Goal: Information Seeking & Learning: Find specific fact

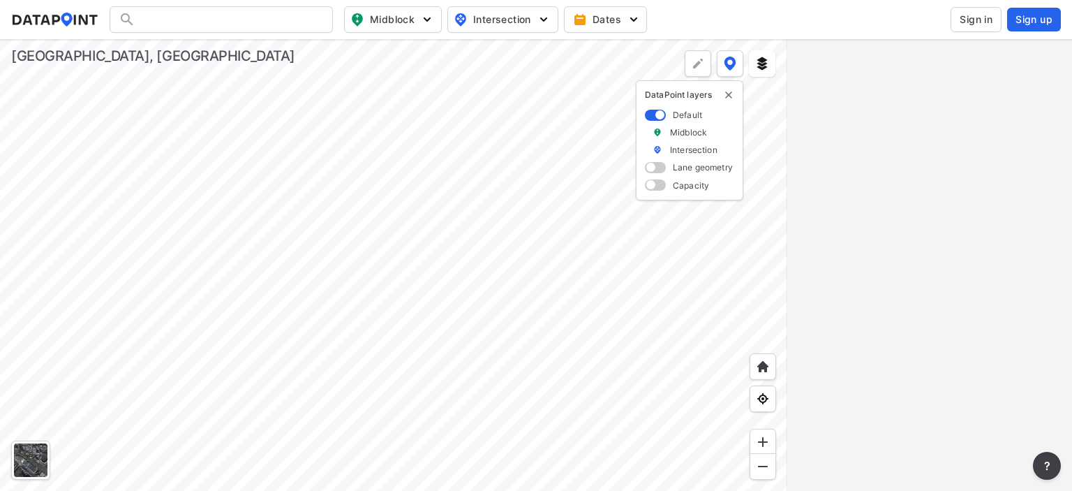
click at [990, 17] on span "Sign in" at bounding box center [976, 20] width 33 height 14
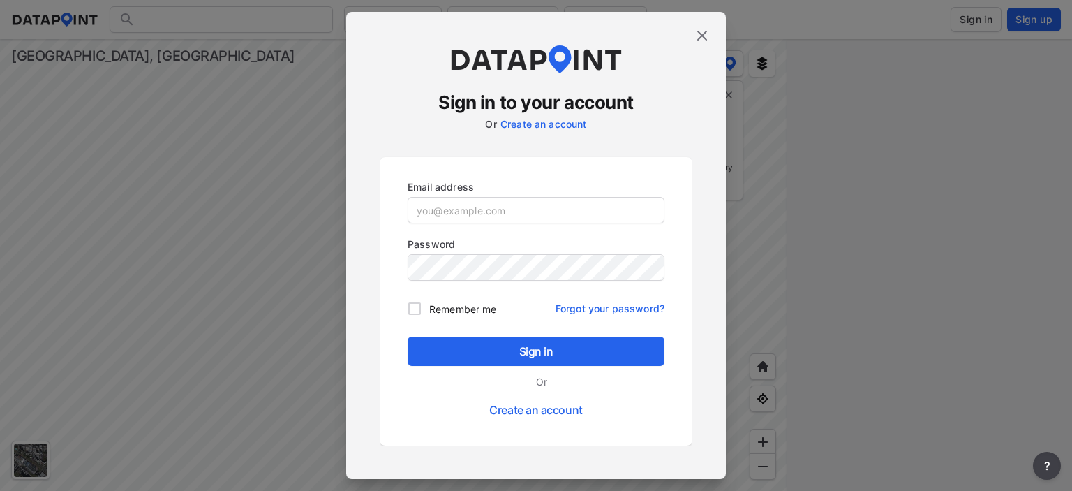
type input "[EMAIL_ADDRESS][DOMAIN_NAME]"
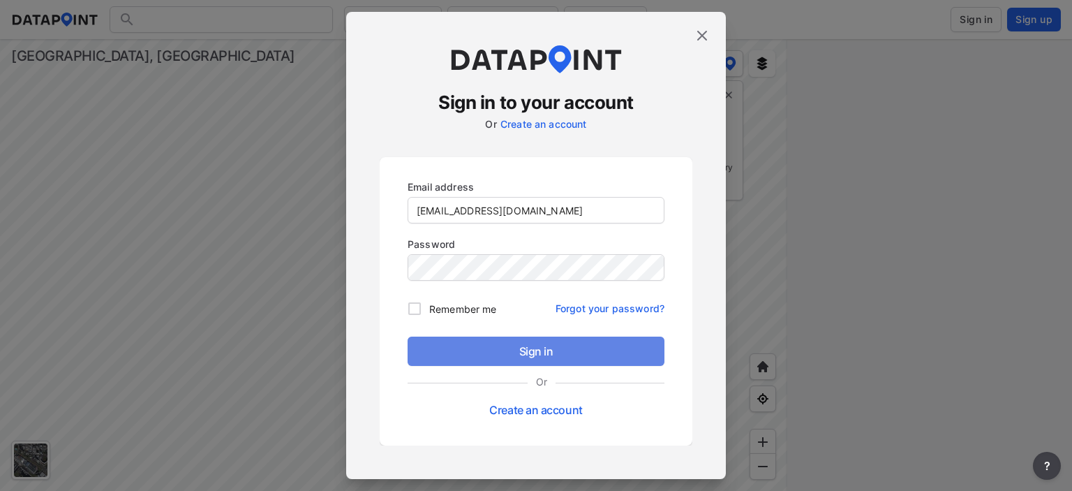
click at [585, 348] on span "Sign in" at bounding box center [536, 351] width 235 height 17
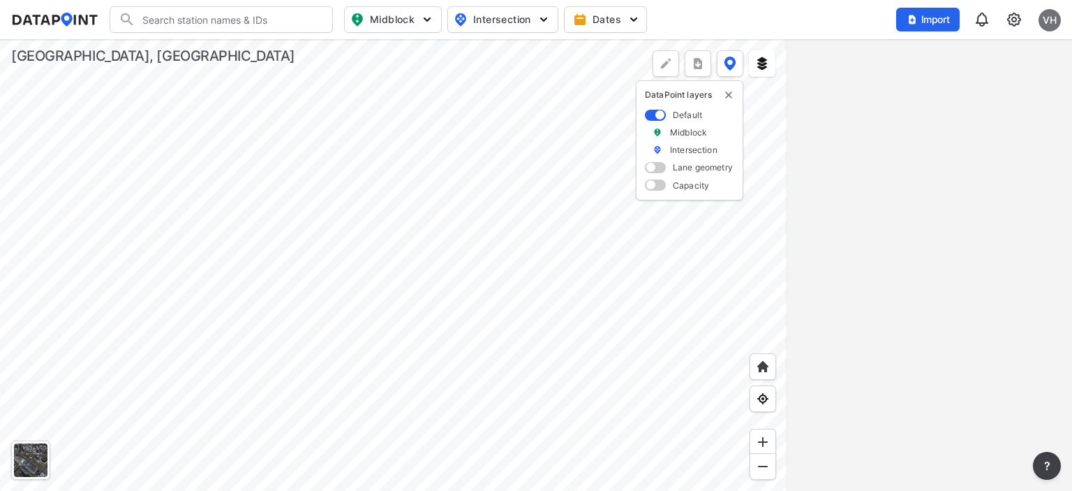
click at [197, 11] on input "Search" at bounding box center [229, 19] width 188 height 22
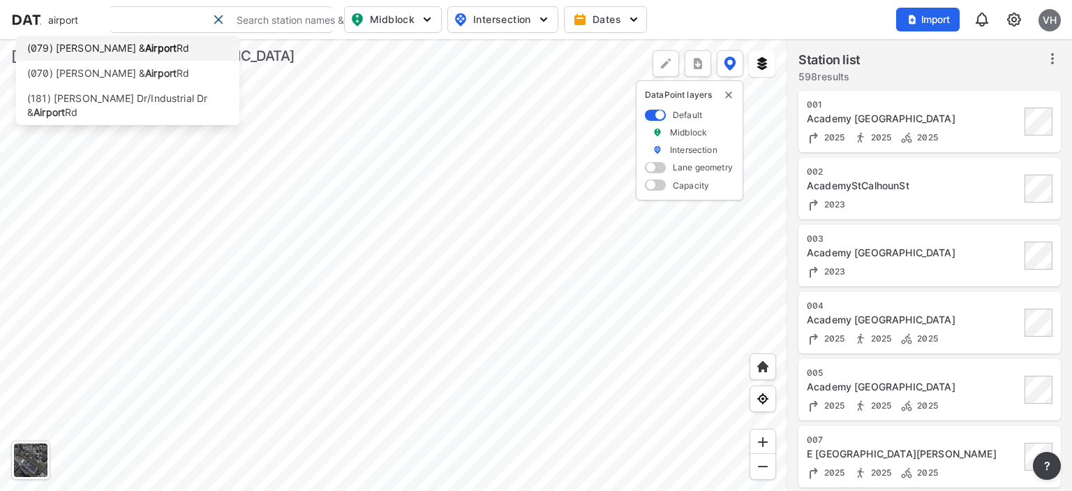
type input "airport"
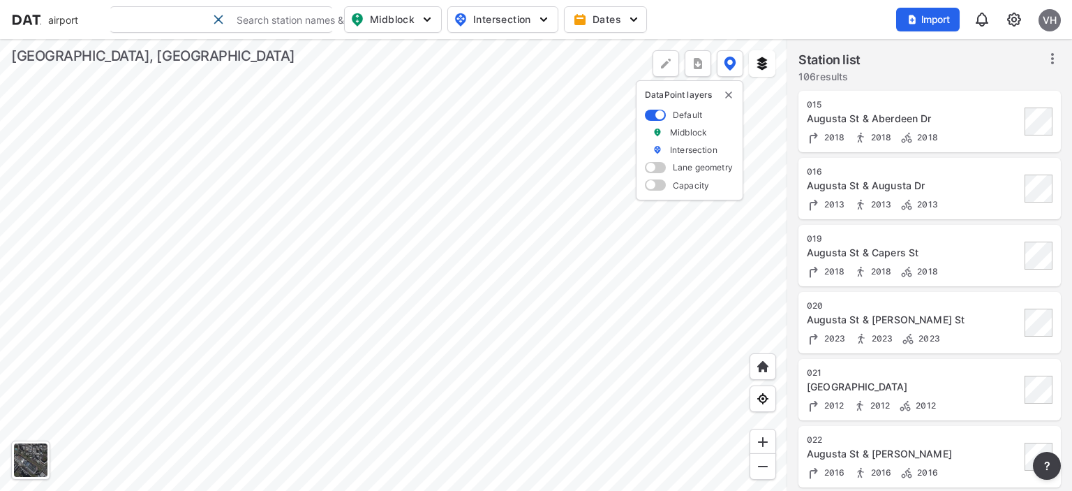
click at [353, 490] on div at bounding box center [393, 265] width 787 height 452
click at [420, 442] on div at bounding box center [393, 265] width 787 height 452
click at [339, 373] on div at bounding box center [393, 265] width 787 height 452
click at [175, 246] on div at bounding box center [393, 265] width 787 height 452
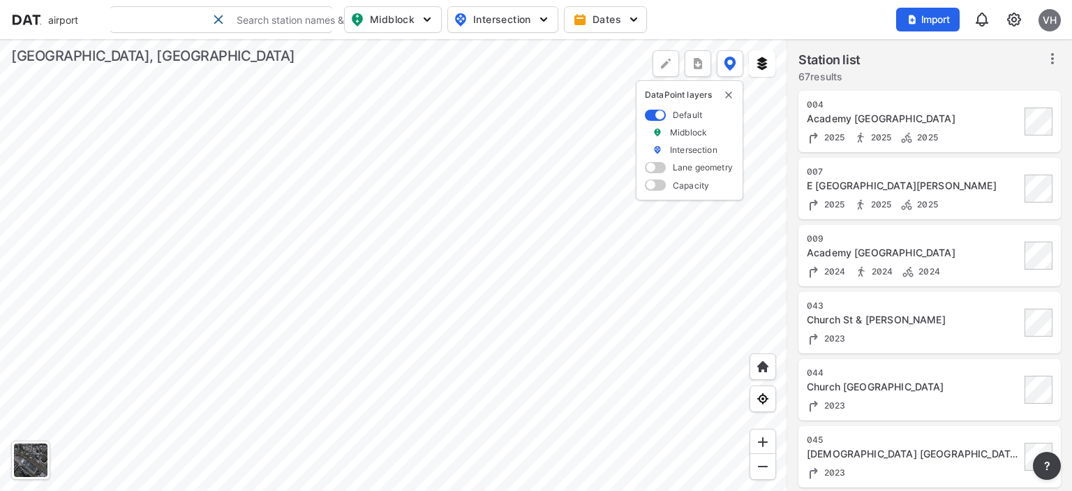
click at [235, 277] on div at bounding box center [393, 265] width 787 height 452
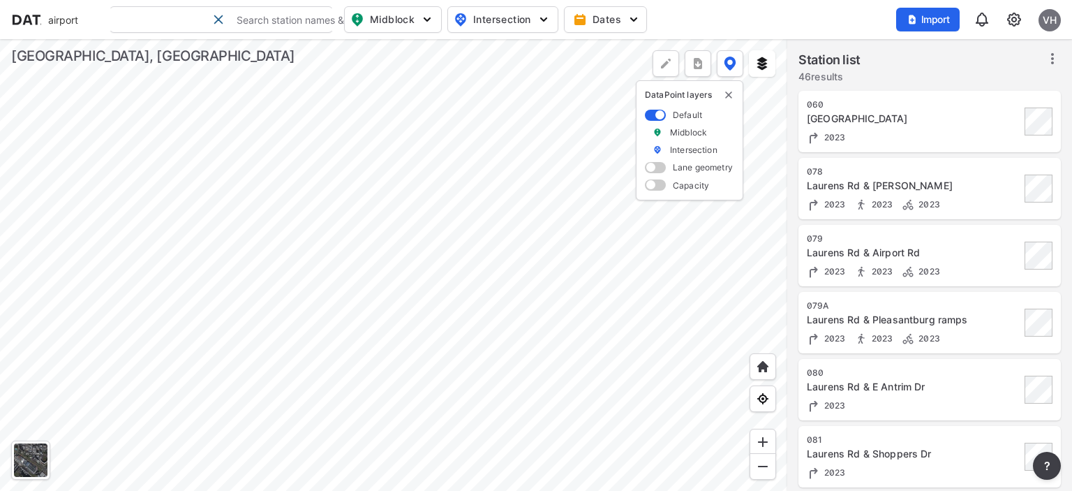
click at [125, 299] on div at bounding box center [393, 265] width 787 height 452
click at [205, 301] on div at bounding box center [393, 265] width 787 height 452
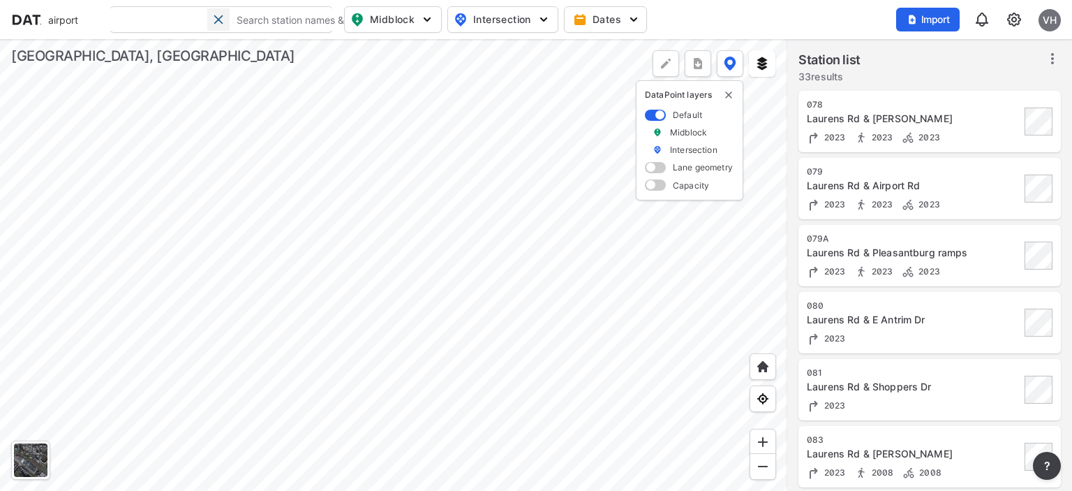
click at [215, 21] on span at bounding box center [218, 19] width 11 height 11
click at [448, 339] on div at bounding box center [393, 265] width 787 height 452
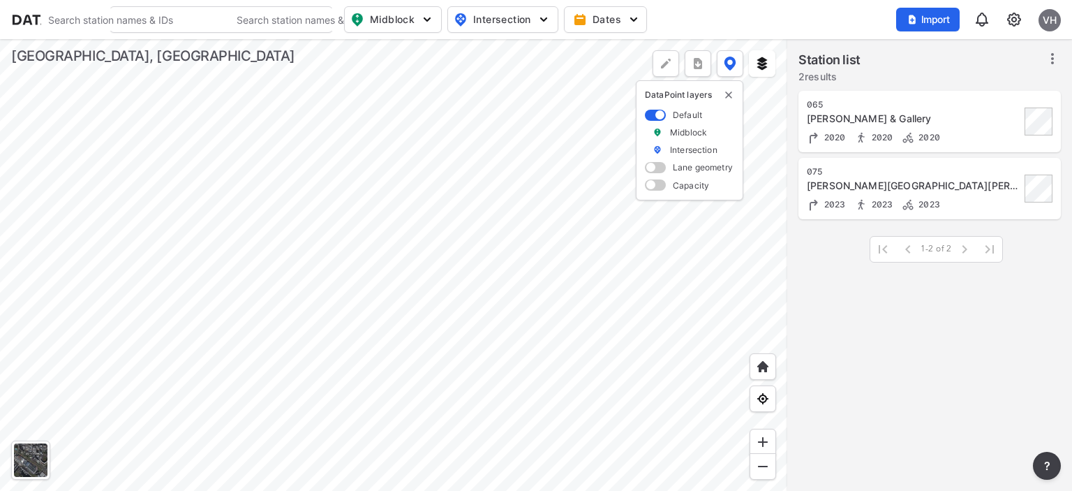
click at [487, 221] on div at bounding box center [393, 265] width 787 height 452
click at [766, 470] on img at bounding box center [763, 466] width 14 height 14
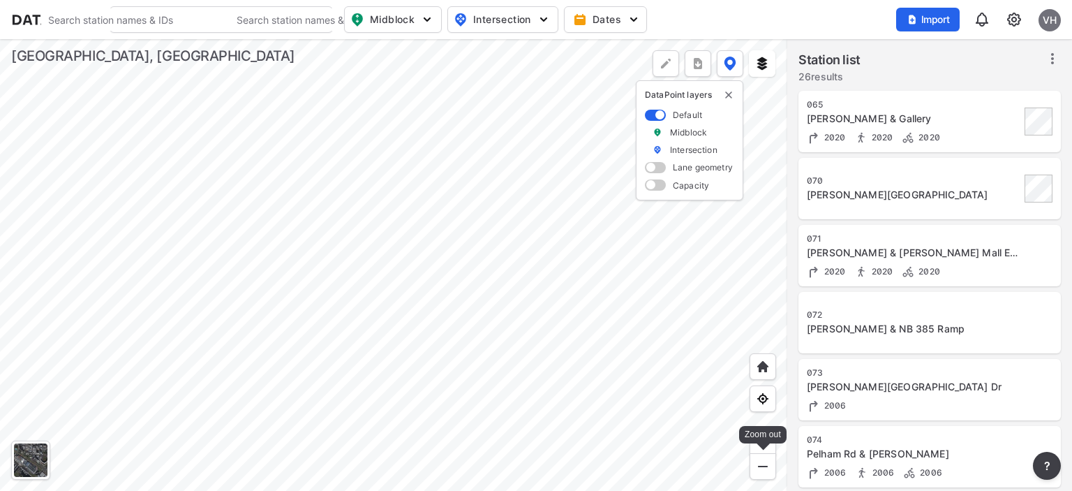
click at [766, 470] on img at bounding box center [763, 466] width 14 height 14
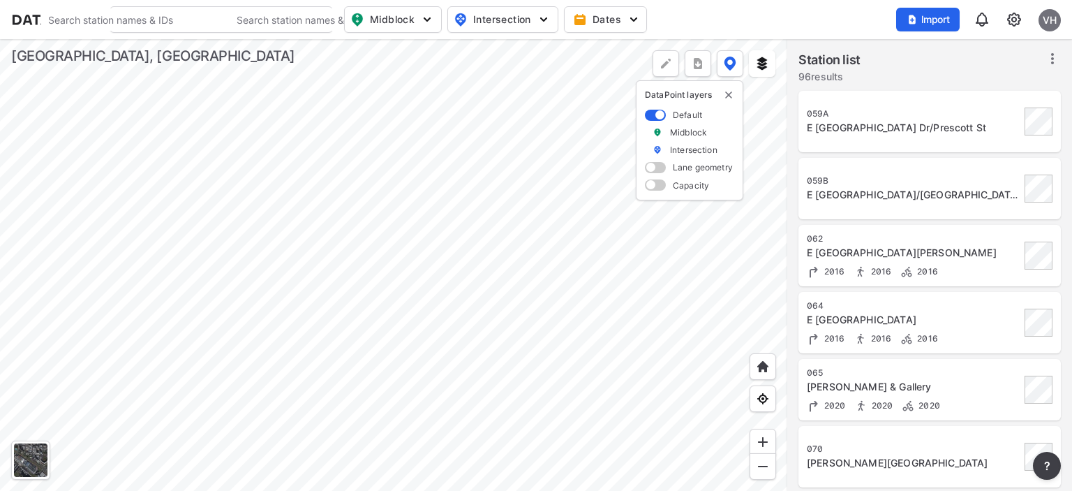
click at [571, 376] on div at bounding box center [393, 265] width 787 height 452
click at [727, 95] on img "delete" at bounding box center [728, 94] width 11 height 11
click at [582, 283] on div at bounding box center [393, 265] width 787 height 452
